Goal: Navigation & Orientation: Go to known website

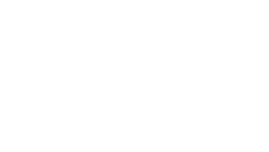
click at [135, 76] on div at bounding box center [134, 76] width 269 height 152
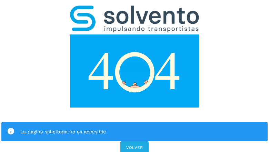
click at [135, 76] on div "La página solicitada no es accesible VOLVER" at bounding box center [134, 77] width 269 height 155
click at [135, 122] on div "La página solicitada no es accesible" at bounding box center [134, 131] width 266 height 19
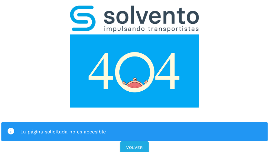
click at [135, 34] on img at bounding box center [134, 70] width 129 height 73
click at [135, 9] on img at bounding box center [134, 19] width 129 height 27
click at [135, 34] on img at bounding box center [134, 70] width 129 height 73
click at [135, 128] on div "La página solicitada no es accesible" at bounding box center [141, 132] width 242 height 8
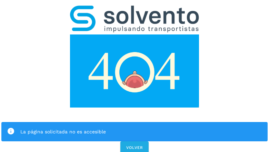
click at [135, 128] on div "La página solicitada no es accesible" at bounding box center [141, 132] width 242 height 8
click at [11, 128] on icon at bounding box center [11, 132] width 8 height 8
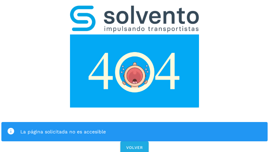
click at [141, 128] on div "La página solicitada no es accesible" at bounding box center [141, 132] width 242 height 8
click at [135, 145] on span "VOLVER" at bounding box center [134, 147] width 17 height 5
click at [134, 145] on span "VOLVER" at bounding box center [134, 147] width 17 height 5
click at [135, 76] on div "La página solicitada no es accesible VOLVER" at bounding box center [134, 77] width 269 height 155
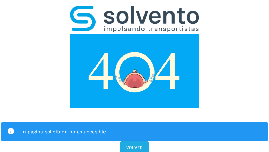
click at [135, 76] on div "La página solicitada no es accesible VOLVER" at bounding box center [134, 77] width 269 height 155
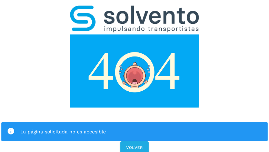
click at [135, 76] on div "La página solicitada no es accesible VOLVER" at bounding box center [134, 77] width 269 height 155
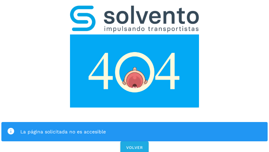
click at [135, 76] on div "La página solicitada no es accesible VOLVER" at bounding box center [134, 77] width 269 height 155
click at [135, 122] on div "La página solicitada no es accesible" at bounding box center [134, 131] width 266 height 19
click at [135, 34] on img at bounding box center [134, 70] width 129 height 73
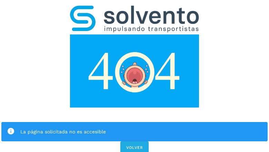
click at [135, 34] on img at bounding box center [134, 70] width 129 height 73
click at [135, 9] on img at bounding box center [134, 19] width 129 height 27
click at [135, 34] on img at bounding box center [134, 70] width 129 height 73
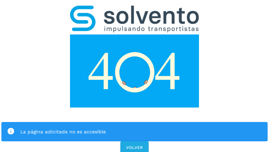
click at [135, 128] on div "La página solicitada no es accesible" at bounding box center [141, 132] width 242 height 8
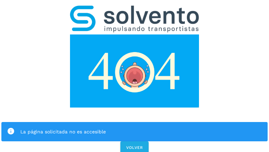
click at [11, 128] on icon at bounding box center [11, 132] width 8 height 8
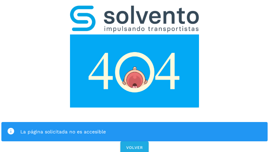
click at [141, 128] on div "La página solicitada no es accesible" at bounding box center [141, 132] width 242 height 8
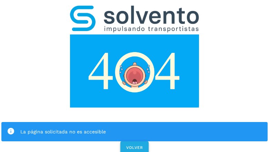
click at [135, 145] on span "VOLVER" at bounding box center [134, 147] width 17 height 5
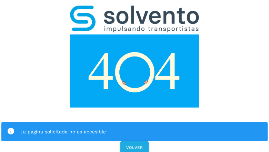
click at [134, 145] on span "VOLVER" at bounding box center [134, 147] width 17 height 5
click at [135, 76] on div "La página solicitada no es accesible VOLVER" at bounding box center [134, 77] width 269 height 155
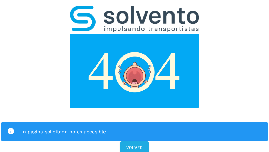
click at [135, 76] on div "La página solicitada no es accesible VOLVER" at bounding box center [134, 77] width 269 height 155
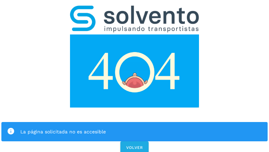
click at [135, 76] on div "La página solicitada no es accesible VOLVER" at bounding box center [134, 77] width 269 height 155
click at [135, 122] on div "La página solicitada no es accesible" at bounding box center [134, 131] width 266 height 19
click at [135, 34] on img at bounding box center [134, 70] width 129 height 73
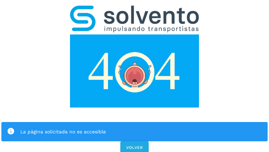
click at [135, 34] on img at bounding box center [134, 70] width 129 height 73
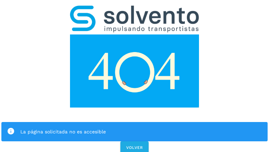
click at [135, 9] on img at bounding box center [134, 19] width 129 height 27
click at [135, 34] on img at bounding box center [134, 70] width 129 height 73
click at [135, 128] on div "La página solicitada no es accesible" at bounding box center [141, 132] width 242 height 8
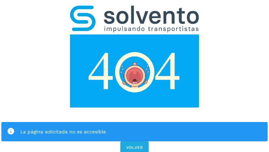
click at [135, 128] on div "La página solicitada no es accesible" at bounding box center [141, 132] width 242 height 8
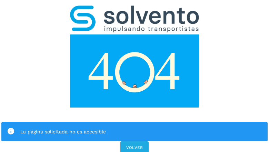
click at [11, 128] on icon at bounding box center [11, 132] width 8 height 8
click at [141, 128] on div "La página solicitada no es accesible" at bounding box center [141, 132] width 242 height 8
click at [135, 145] on span "VOLVER" at bounding box center [134, 147] width 17 height 5
click at [135, 122] on div "La página solicitada no es accesible" at bounding box center [134, 131] width 266 height 19
click at [135, 34] on img at bounding box center [134, 70] width 129 height 73
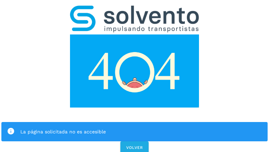
click at [135, 34] on img at bounding box center [134, 70] width 129 height 73
click at [135, 9] on img at bounding box center [134, 19] width 129 height 27
click at [135, 34] on img at bounding box center [134, 70] width 129 height 73
click at [135, 128] on div "La página solicitada no es accesible" at bounding box center [141, 132] width 242 height 8
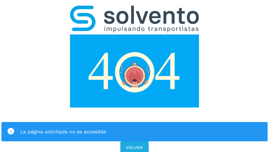
click at [135, 128] on div "La página solicitada no es accesible" at bounding box center [141, 132] width 242 height 8
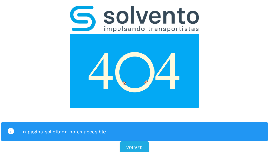
click at [11, 128] on icon at bounding box center [11, 132] width 8 height 8
click at [141, 128] on div "La página solicitada no es accesible" at bounding box center [141, 132] width 242 height 8
click at [135, 145] on span "VOLVER" at bounding box center [134, 147] width 17 height 5
click at [134, 145] on span "VOLVER" at bounding box center [134, 147] width 17 height 5
click at [135, 76] on div "La página solicitada no es accesible VOLVER" at bounding box center [134, 77] width 269 height 155
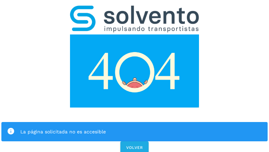
click at [135, 76] on div "La página solicitada no es accesible VOLVER" at bounding box center [134, 77] width 269 height 155
click at [135, 122] on div "La página solicitada no es accesible" at bounding box center [134, 131] width 266 height 19
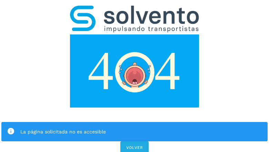
click at [135, 34] on img at bounding box center [134, 70] width 129 height 73
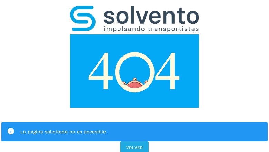
click at [135, 34] on img at bounding box center [134, 70] width 129 height 73
click at [135, 9] on img at bounding box center [134, 19] width 129 height 27
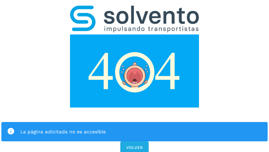
click at [135, 34] on img at bounding box center [134, 70] width 129 height 73
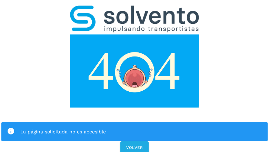
click at [135, 128] on div "La página solicitada no es accesible" at bounding box center [141, 132] width 242 height 8
click at [11, 128] on icon at bounding box center [11, 132] width 8 height 8
click at [141, 128] on div "La página solicitada no es accesible" at bounding box center [141, 132] width 242 height 8
click at [135, 145] on span "VOLVER" at bounding box center [134, 147] width 17 height 5
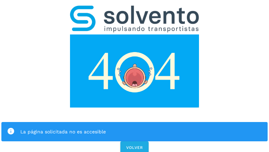
click at [135, 76] on div "La página solicitada no es accesible VOLVER" at bounding box center [134, 77] width 269 height 155
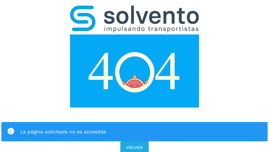
click at [135, 76] on div "La página solicitada no es accesible VOLVER" at bounding box center [134, 77] width 269 height 155
click at [135, 122] on div "La página solicitada no es accesible" at bounding box center [134, 131] width 266 height 19
click at [135, 34] on img at bounding box center [134, 70] width 129 height 73
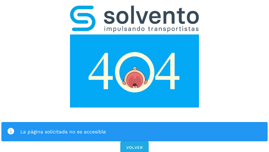
click at [135, 9] on img at bounding box center [134, 19] width 129 height 27
click at [135, 34] on img at bounding box center [134, 70] width 129 height 73
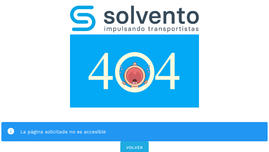
click at [135, 128] on div "La página solicitada no es accesible" at bounding box center [141, 132] width 242 height 8
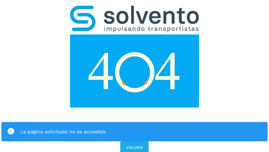
click at [11, 128] on icon at bounding box center [11, 132] width 8 height 8
click at [141, 128] on div "La página solicitada no es accesible" at bounding box center [141, 132] width 242 height 8
click at [135, 145] on span "VOLVER" at bounding box center [134, 147] width 17 height 5
click at [135, 76] on div "La página solicitada no es accesible VOLVER" at bounding box center [134, 77] width 269 height 155
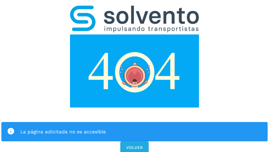
click at [135, 76] on div "La página solicitada no es accesible VOLVER" at bounding box center [134, 77] width 269 height 155
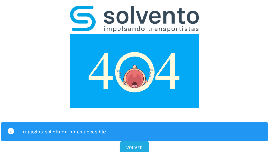
click at [135, 76] on div "La página solicitada no es accesible VOLVER" at bounding box center [134, 77] width 269 height 155
click at [135, 122] on div "La página solicitada no es accesible" at bounding box center [134, 131] width 266 height 19
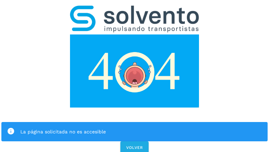
click at [135, 34] on img at bounding box center [134, 70] width 129 height 73
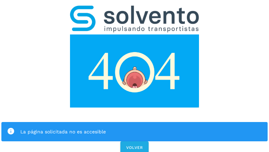
click at [135, 34] on img at bounding box center [134, 70] width 129 height 73
click at [135, 9] on img at bounding box center [134, 19] width 129 height 27
click at [135, 34] on img at bounding box center [134, 70] width 129 height 73
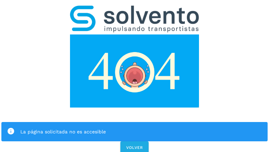
click at [135, 128] on div "La página solicitada no es accesible" at bounding box center [141, 132] width 242 height 8
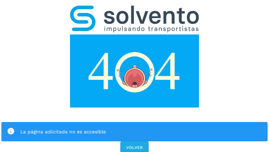
click at [135, 128] on div "La página solicitada no es accesible" at bounding box center [141, 132] width 242 height 8
click at [11, 128] on icon at bounding box center [11, 132] width 8 height 8
click at [141, 128] on div "La página solicitada no es accesible" at bounding box center [141, 132] width 242 height 8
click at [135, 145] on span "VOLVER" at bounding box center [134, 147] width 17 height 5
click at [134, 145] on span "VOLVER" at bounding box center [134, 147] width 17 height 5
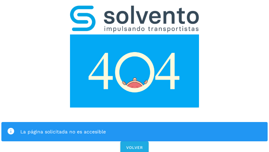
click at [135, 76] on div "La página solicitada no es accesible VOLVER" at bounding box center [134, 77] width 269 height 155
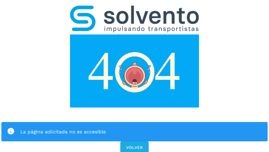
click at [135, 76] on div "La página solicitada no es accesible VOLVER" at bounding box center [134, 77] width 269 height 155
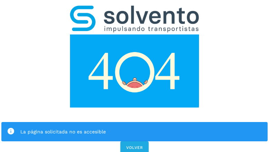
click at [135, 76] on div "La página solicitada no es accesible VOLVER" at bounding box center [134, 77] width 269 height 155
click at [135, 122] on div "La página solicitada no es accesible" at bounding box center [134, 131] width 266 height 19
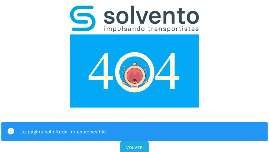
click at [135, 34] on img at bounding box center [134, 70] width 129 height 73
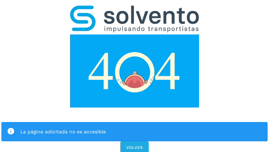
click at [135, 9] on img at bounding box center [134, 19] width 129 height 27
click at [135, 34] on img at bounding box center [134, 70] width 129 height 73
click at [135, 128] on div "La página solicitada no es accesible" at bounding box center [141, 132] width 242 height 8
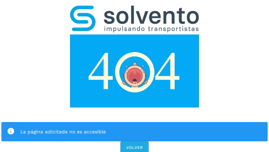
click at [135, 128] on div "La página solicitada no es accesible" at bounding box center [141, 132] width 242 height 8
click at [11, 128] on icon at bounding box center [11, 132] width 8 height 8
click at [141, 128] on div "La página solicitada no es accesible" at bounding box center [141, 132] width 242 height 8
click at [135, 145] on span "VOLVER" at bounding box center [134, 147] width 17 height 5
click at [134, 145] on span "VOLVER" at bounding box center [134, 147] width 17 height 5
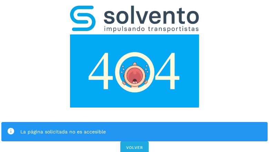
click at [135, 76] on div "La página solicitada no es accesible VOLVER" at bounding box center [134, 77] width 269 height 155
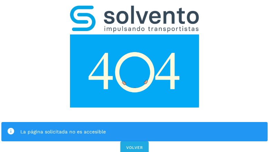
click at [135, 76] on div "La página solicitada no es accesible VOLVER" at bounding box center [134, 77] width 269 height 155
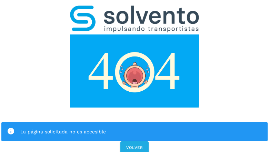
click at [135, 76] on div "La página solicitada no es accesible VOLVER" at bounding box center [134, 77] width 269 height 155
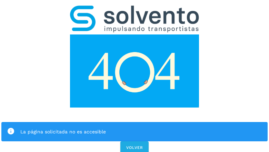
click at [135, 122] on div "La página solicitada no es accesible" at bounding box center [134, 131] width 266 height 19
click at [135, 34] on img at bounding box center [134, 70] width 129 height 73
click at [135, 9] on img at bounding box center [134, 19] width 129 height 27
click at [135, 34] on img at bounding box center [134, 70] width 129 height 73
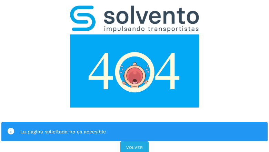
click at [135, 128] on div "La página solicitada no es accesible" at bounding box center [141, 132] width 242 height 8
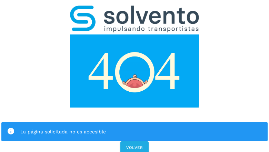
click at [11, 128] on icon at bounding box center [11, 132] width 8 height 8
click at [141, 128] on div "La página solicitada no es accesible" at bounding box center [141, 132] width 242 height 8
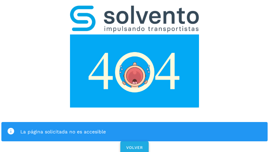
click at [135, 145] on span "VOLVER" at bounding box center [134, 147] width 17 height 5
